Goal: Information Seeking & Learning: Learn about a topic

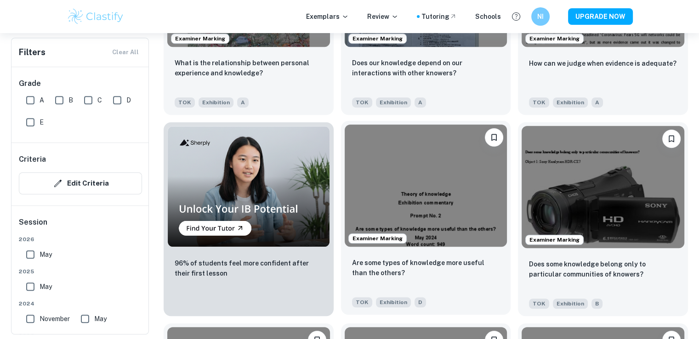
scroll to position [643, 0]
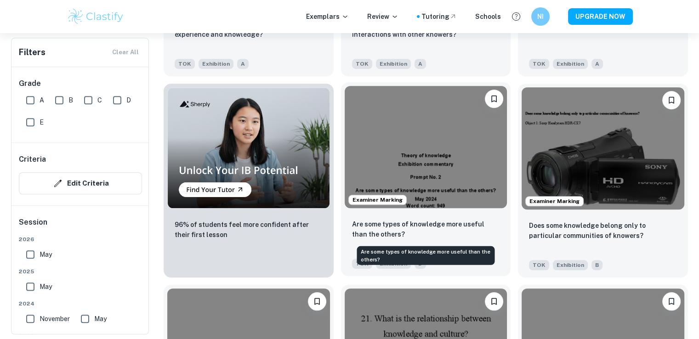
click at [396, 231] on p "Are some types of knowledge more useful than the others?" at bounding box center [426, 229] width 148 height 20
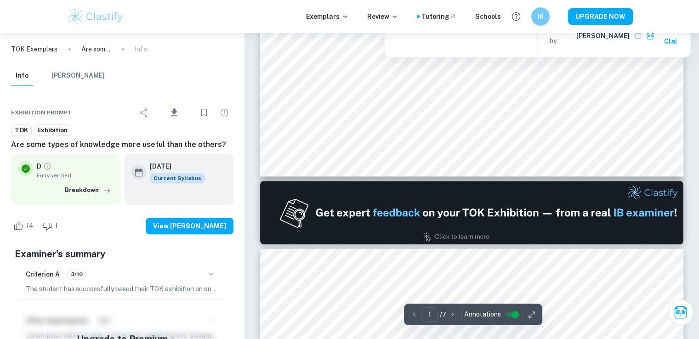
scroll to position [46, 0]
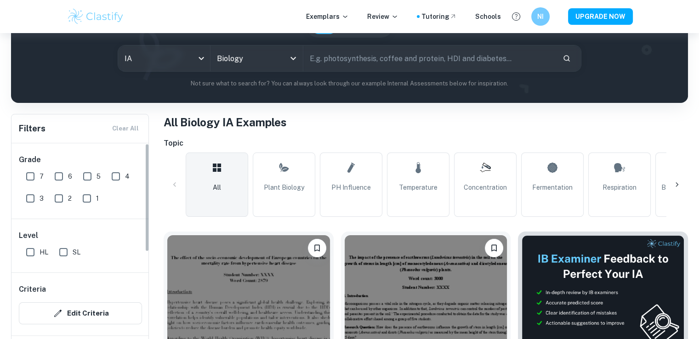
scroll to position [138, 0]
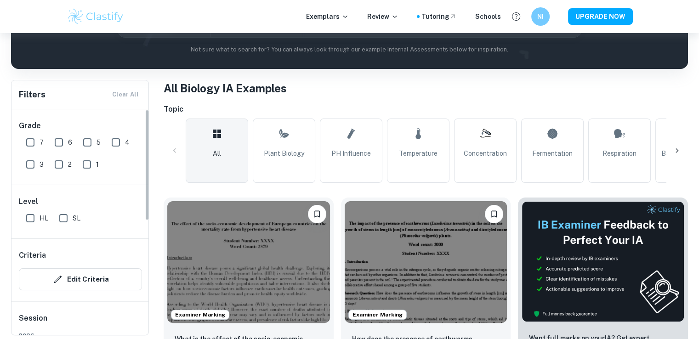
click at [29, 142] on input "7" at bounding box center [30, 142] width 18 height 18
checkbox input "true"
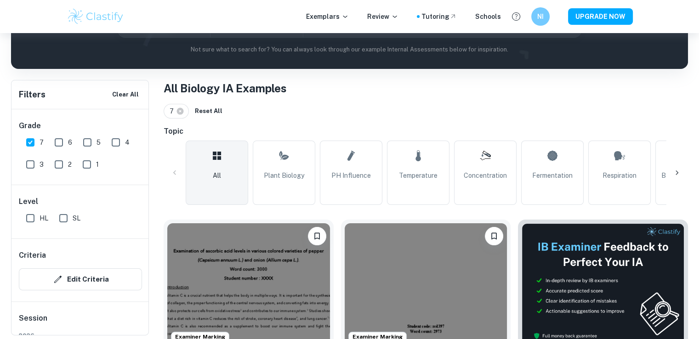
click at [36, 216] on input "HL" at bounding box center [30, 218] width 18 height 18
checkbox input "true"
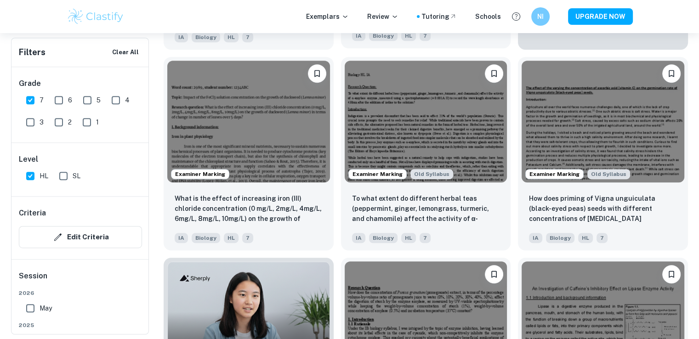
scroll to position [505, 0]
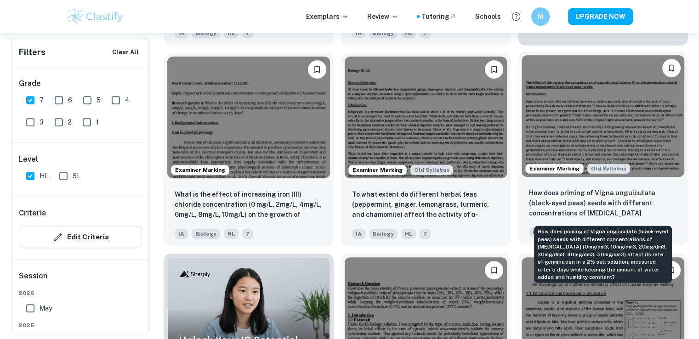
click at [593, 191] on p "How does priming of Vigna unguiculata (black-eyed peas) seeds with different co…" at bounding box center [603, 203] width 148 height 31
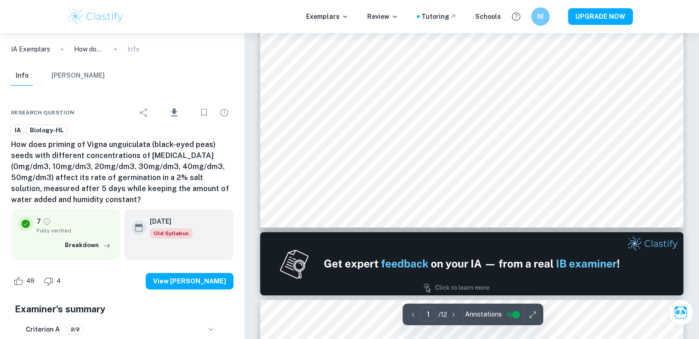
type input "2"
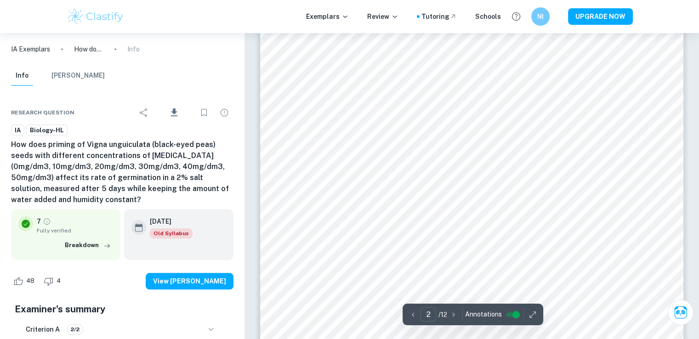
scroll to position [1149, 0]
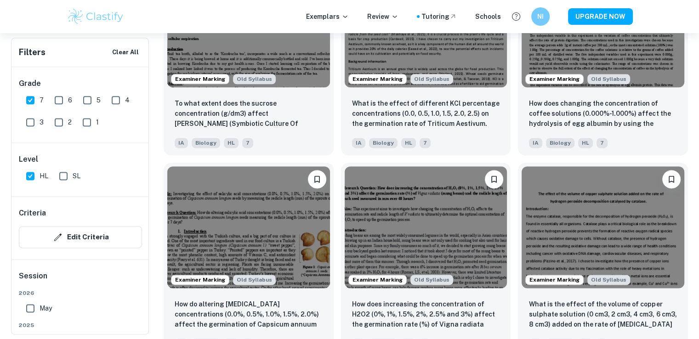
scroll to position [1286, 0]
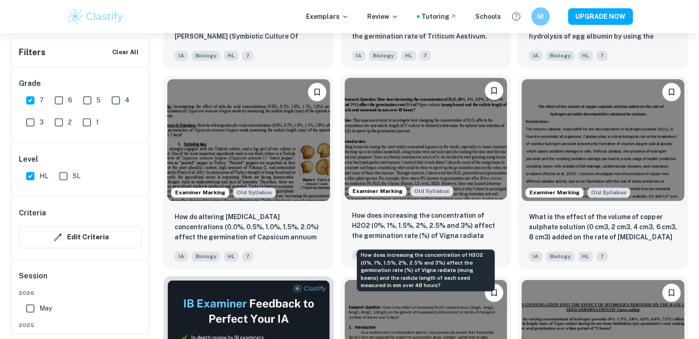
click at [440, 224] on p "How does increasing the concentration of H2O2 (0%, 1%, 1.5%, 2%, 2.5% and 3%) a…" at bounding box center [426, 225] width 148 height 31
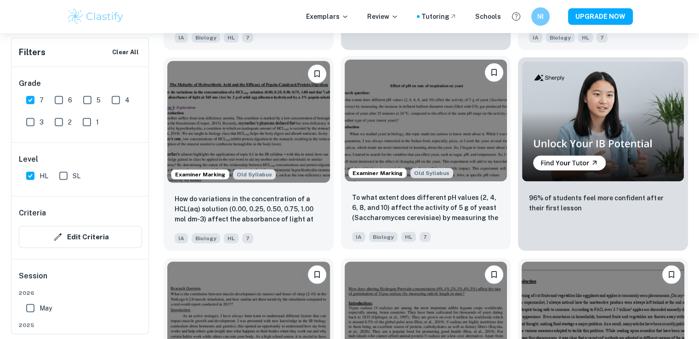
scroll to position [2756, 0]
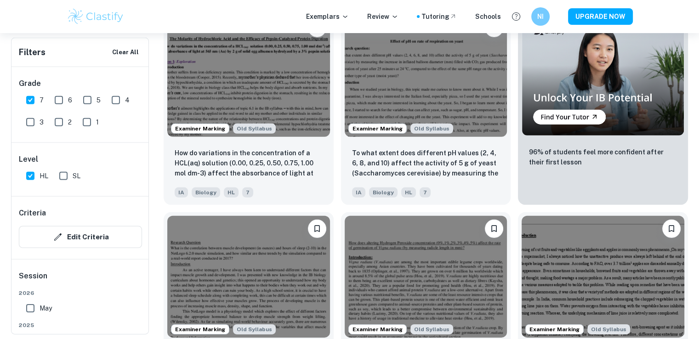
click at [66, 179] on input "SL" at bounding box center [63, 176] width 18 height 18
checkbox input "true"
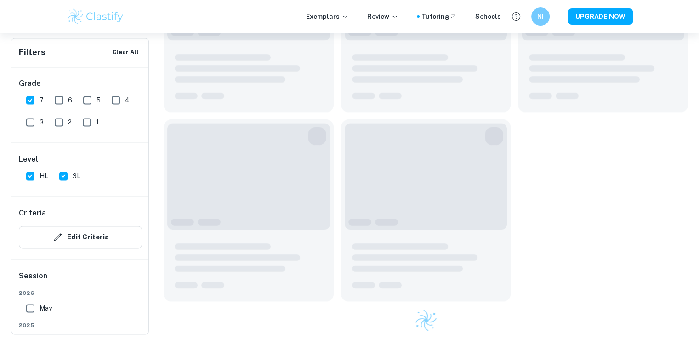
scroll to position [1374, 0]
click at [28, 173] on input "HL" at bounding box center [30, 176] width 18 height 18
checkbox input "false"
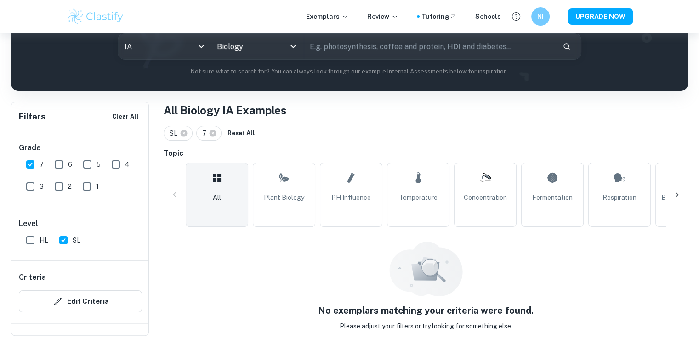
scroll to position [132, 0]
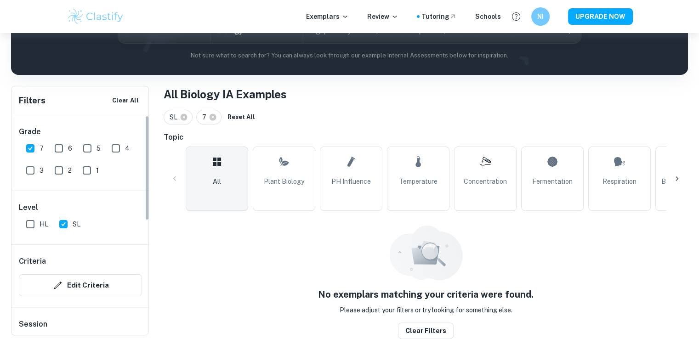
click at [62, 220] on input "SL" at bounding box center [63, 224] width 18 height 18
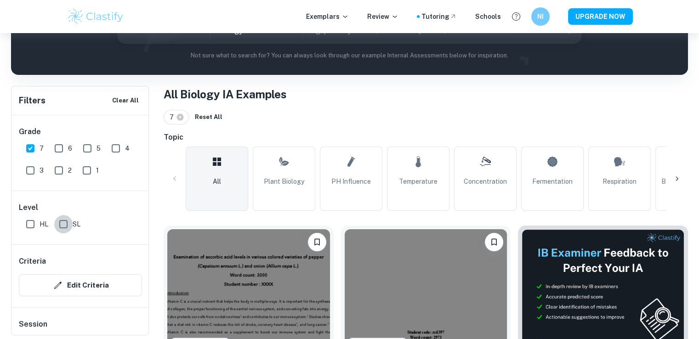
click at [63, 220] on input "SL" at bounding box center [63, 224] width 18 height 18
checkbox input "true"
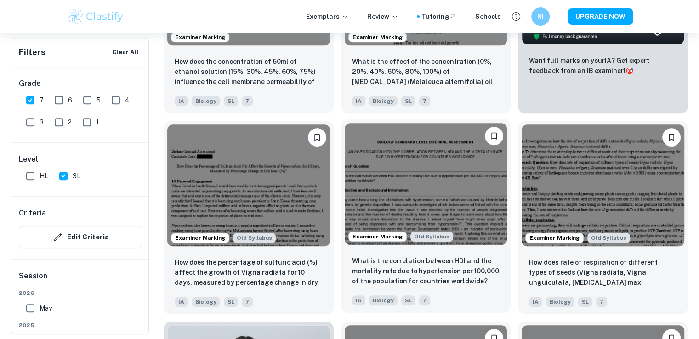
scroll to position [453, 0]
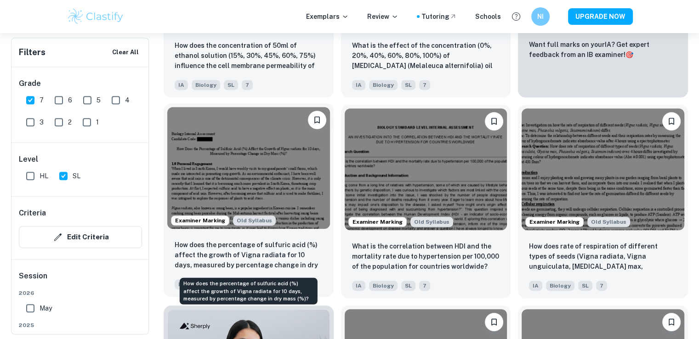
click at [253, 254] on p "How does the percentage of sulfuric acid (%) affect the growth of Vigna radiata…" at bounding box center [249, 255] width 148 height 31
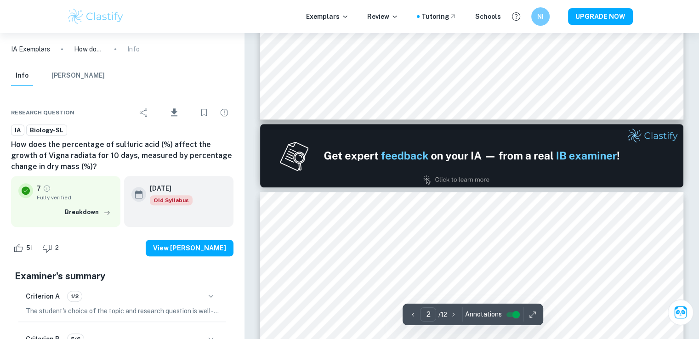
type input "1"
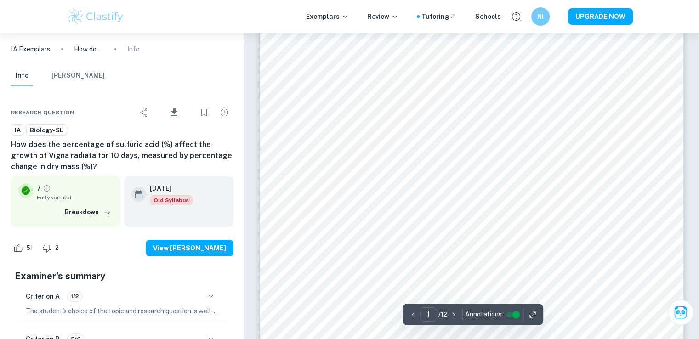
scroll to position [46, 0]
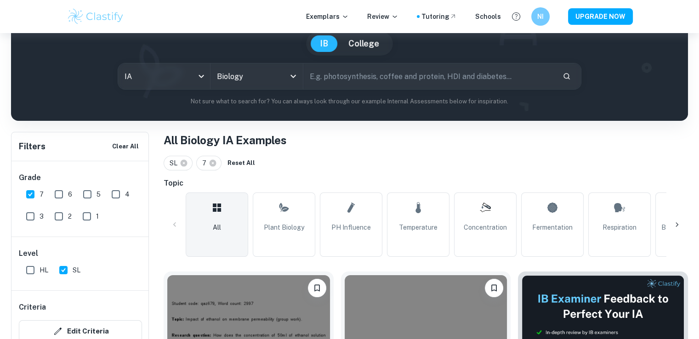
scroll to position [270, 0]
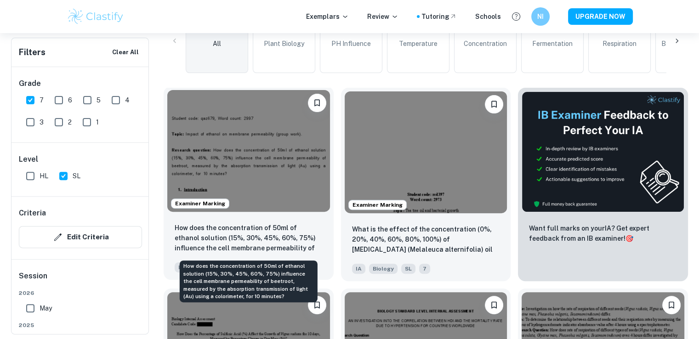
click at [254, 226] on p "How does the concentration of 50ml of ethanol solution (15%, 30%, 45%, 60%, 75%…" at bounding box center [249, 238] width 148 height 31
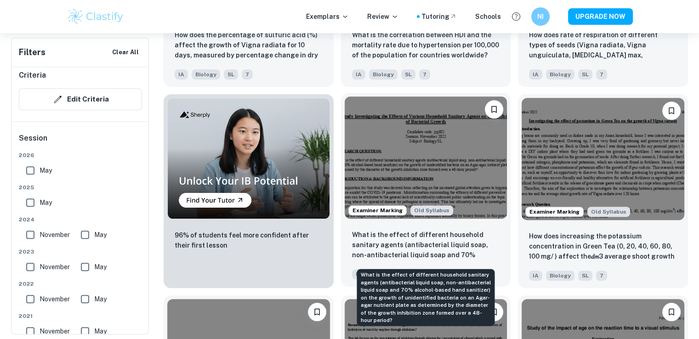
scroll to position [637, 0]
